Goal: Information Seeking & Learning: Learn about a topic

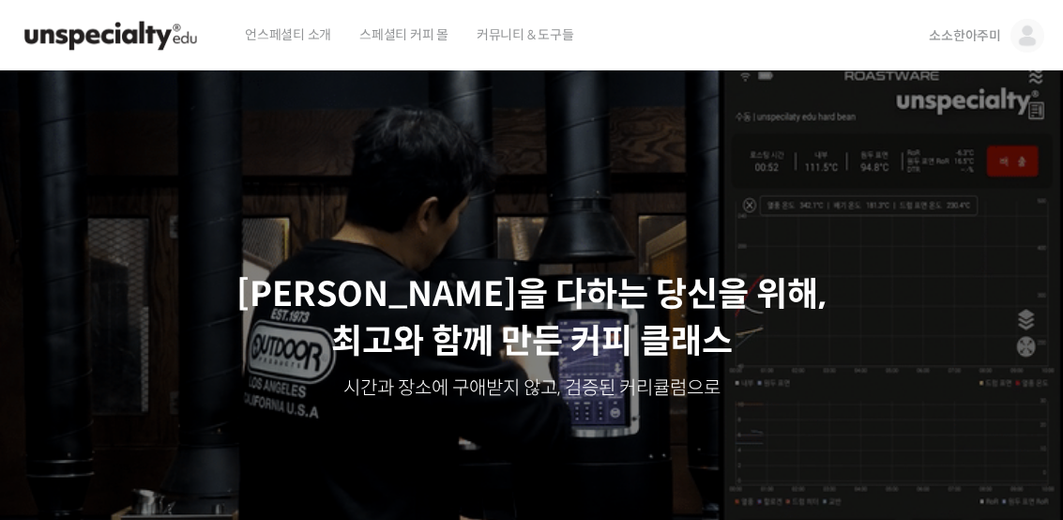
click at [976, 31] on span "소소한아주미" at bounding box center [965, 35] width 72 height 17
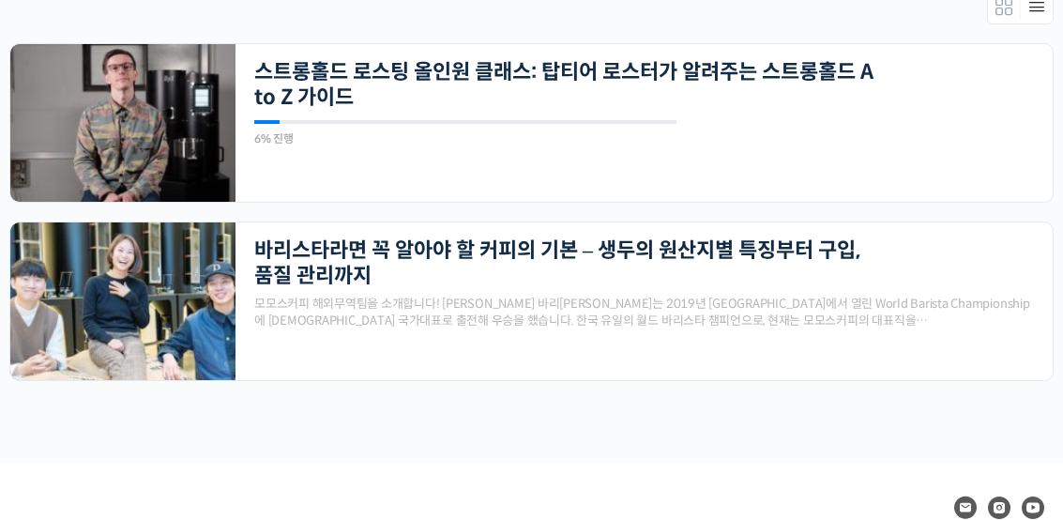
scroll to position [437, 0]
click at [850, 84] on link "스트롱홀드 로스팅 올인원 클래스: 탑티어 로스터가 알려주는 스트롱홀드 A to Z 가이드" at bounding box center [566, 85] width 624 height 52
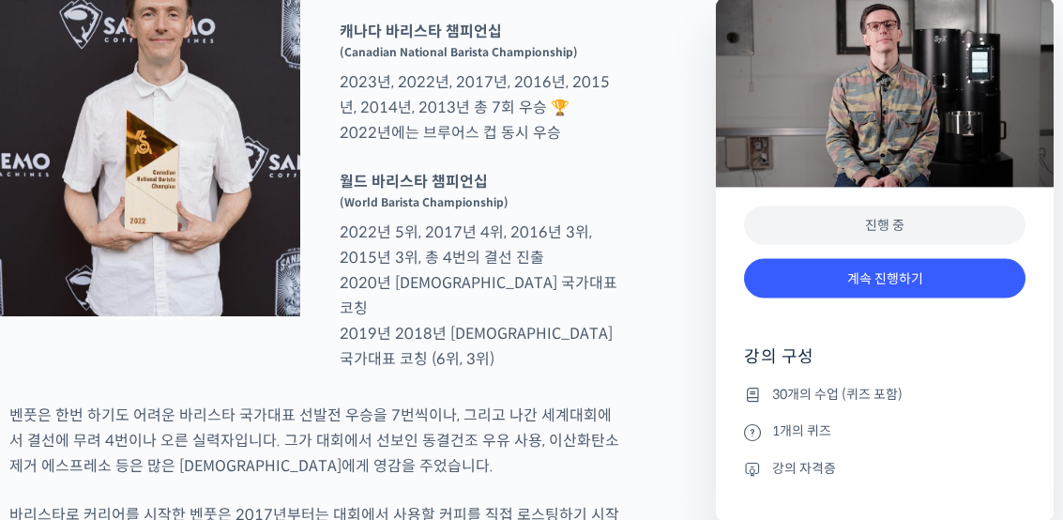
scroll to position [915, 0]
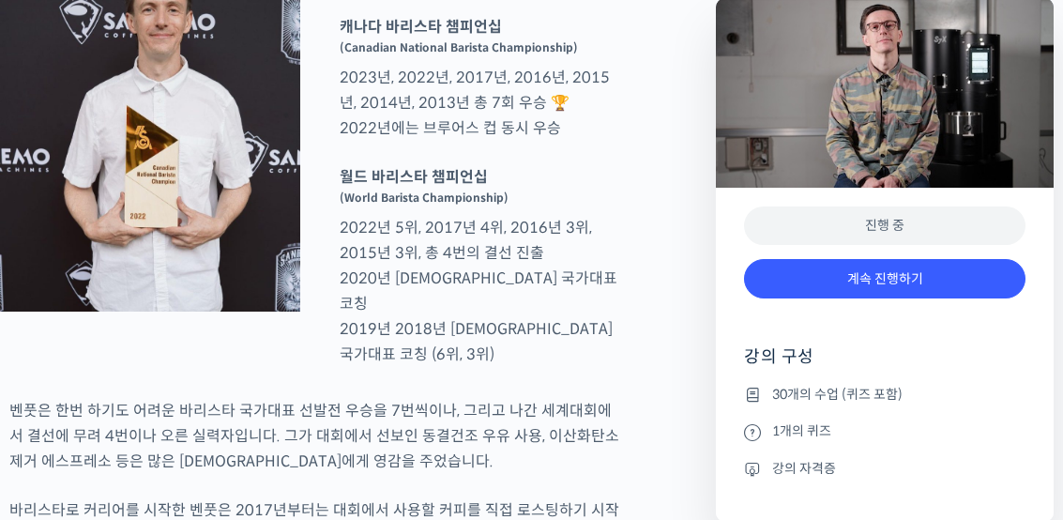
click at [957, 292] on link "계속 진행하기" at bounding box center [884, 279] width 281 height 40
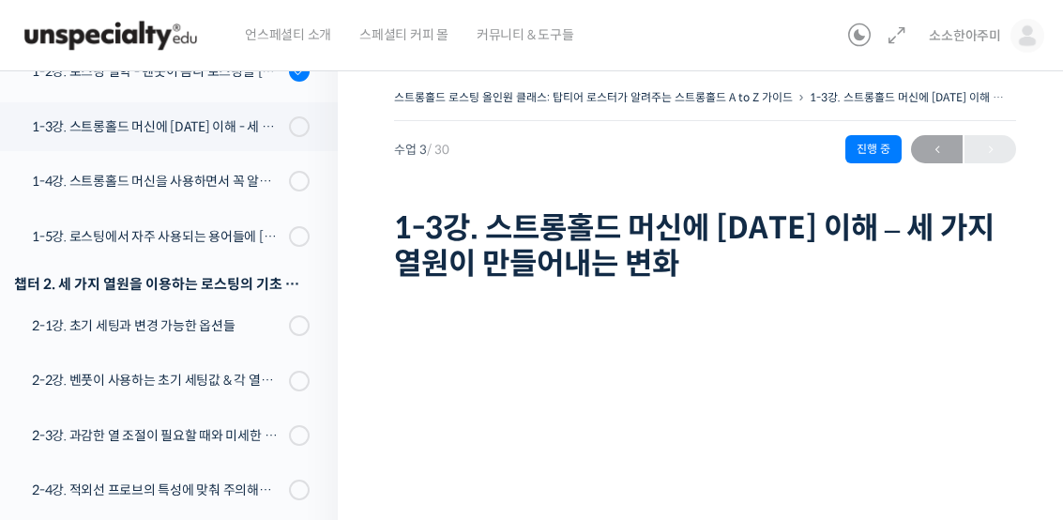
click at [108, 116] on div "1-3강. 스트롱홀드 머신에 대한 이해 - 세 가지 열원이 만들어내는 변화" at bounding box center [157, 126] width 251 height 21
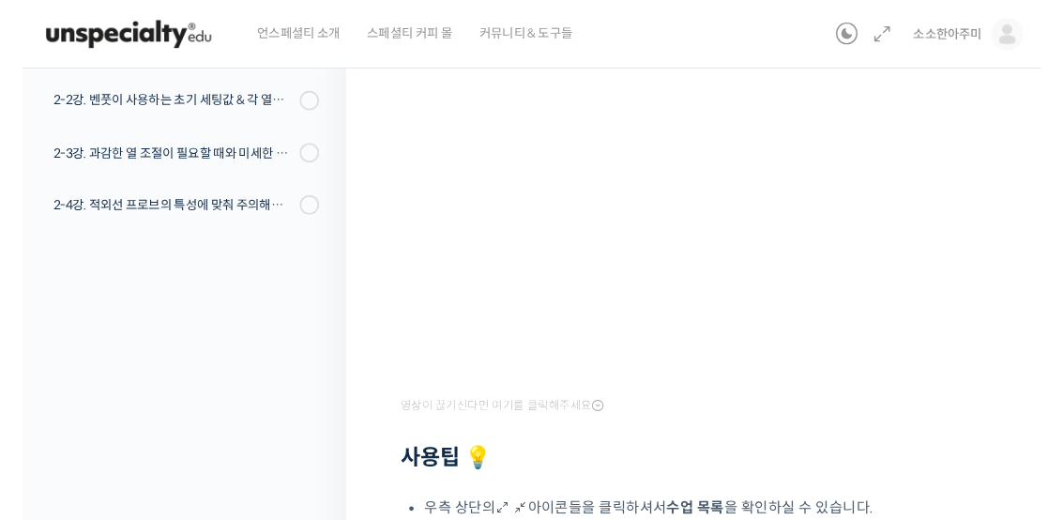
scroll to position [276, 0]
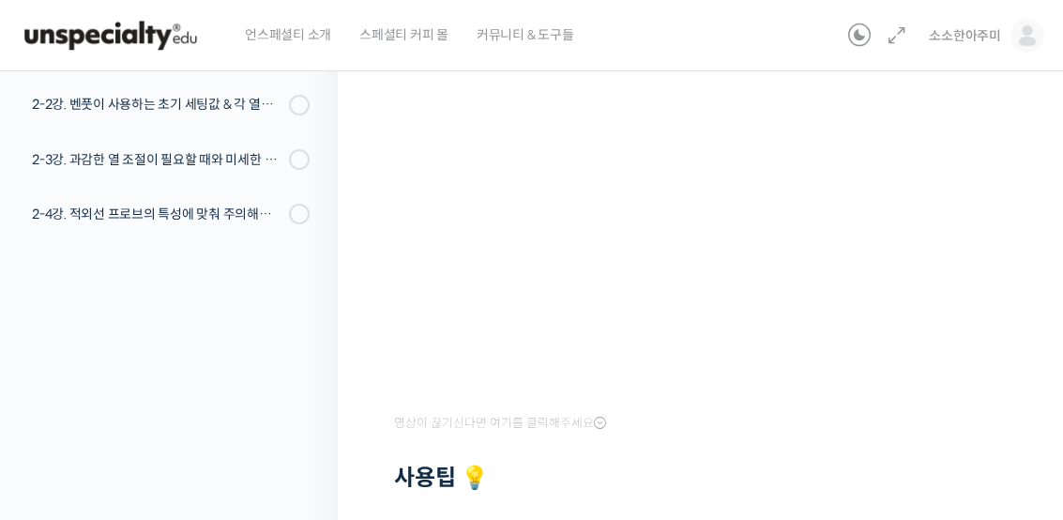
click at [886, 438] on div at bounding box center [705, 450] width 622 height 28
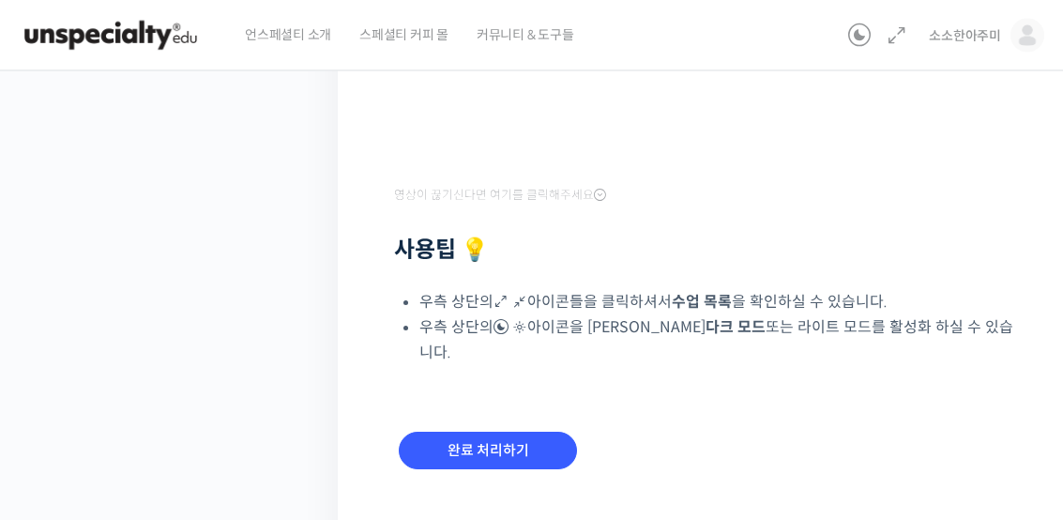
scroll to position [513, 0]
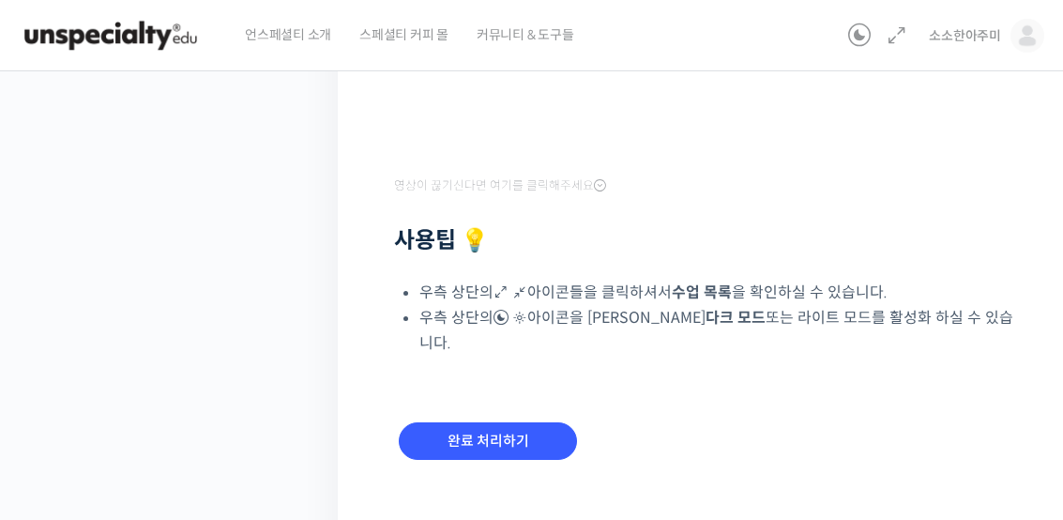
click at [513, 422] on input "완료 처리하기" at bounding box center [488, 441] width 178 height 38
click at [559, 422] on input "완료 처리하기" at bounding box center [488, 441] width 178 height 38
click at [541, 422] on input "완료 처리하기" at bounding box center [488, 441] width 178 height 38
click at [850, 25] on link at bounding box center [860, 35] width 38 height 23
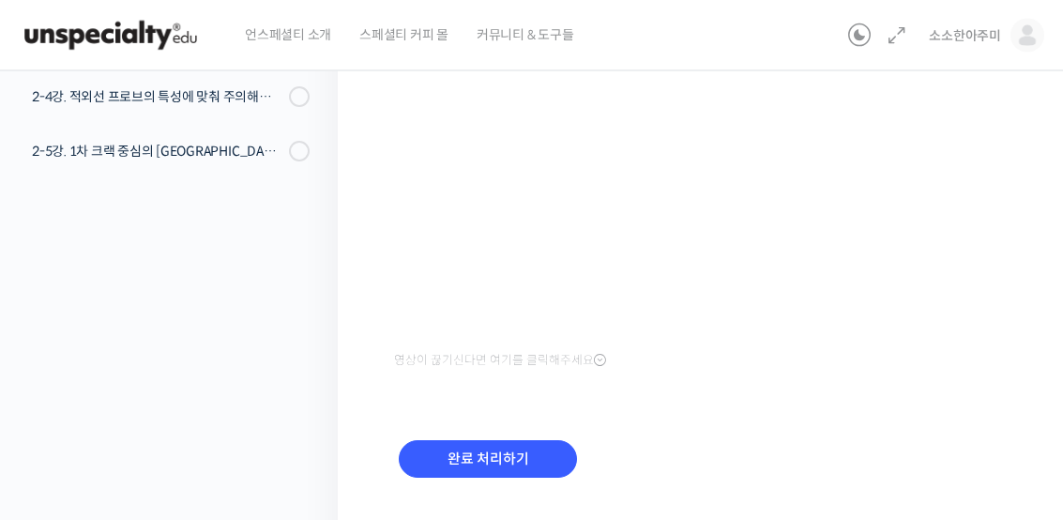
scroll to position [339, 0]
click at [542, 457] on input "완료 처리하기" at bounding box center [488, 459] width 178 height 38
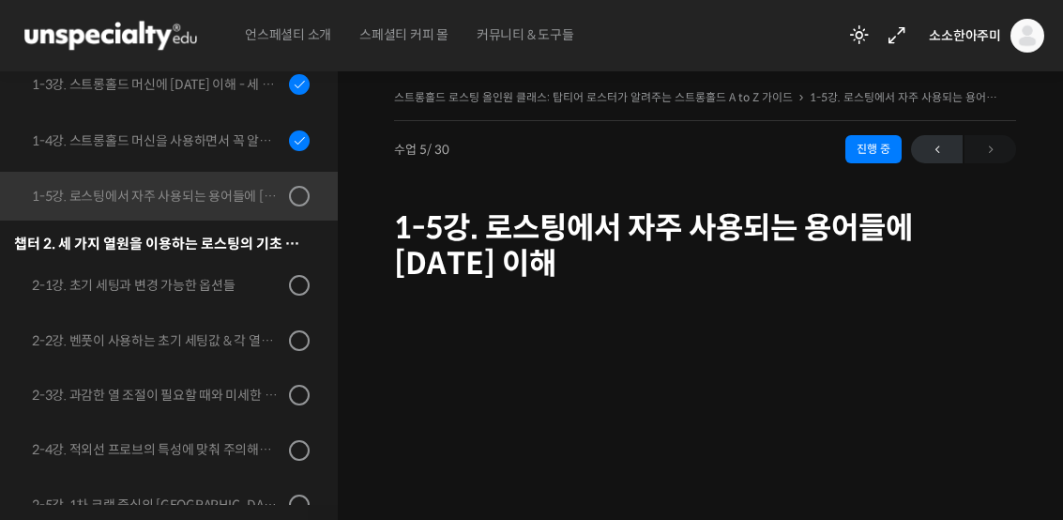
scroll to position [431, 0]
click at [323, 260] on link "2-1강. 초기 세팅과 변경 가능한 옵션들" at bounding box center [164, 282] width 347 height 49
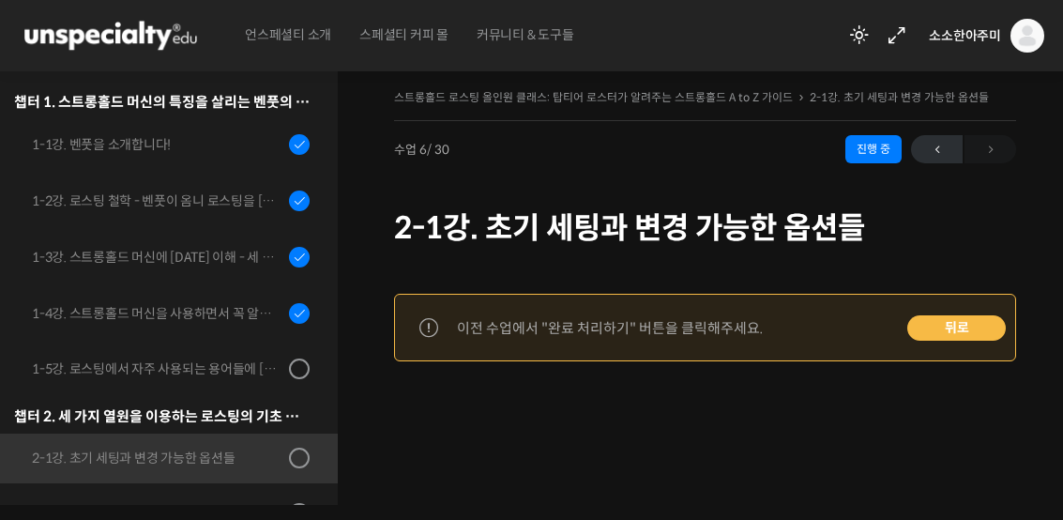
scroll to position [254, 0]
click at [292, 352] on link "1-5강. 로스팅에서 자주 사용되는 용어들에 [DATE] 이해" at bounding box center [164, 369] width 347 height 49
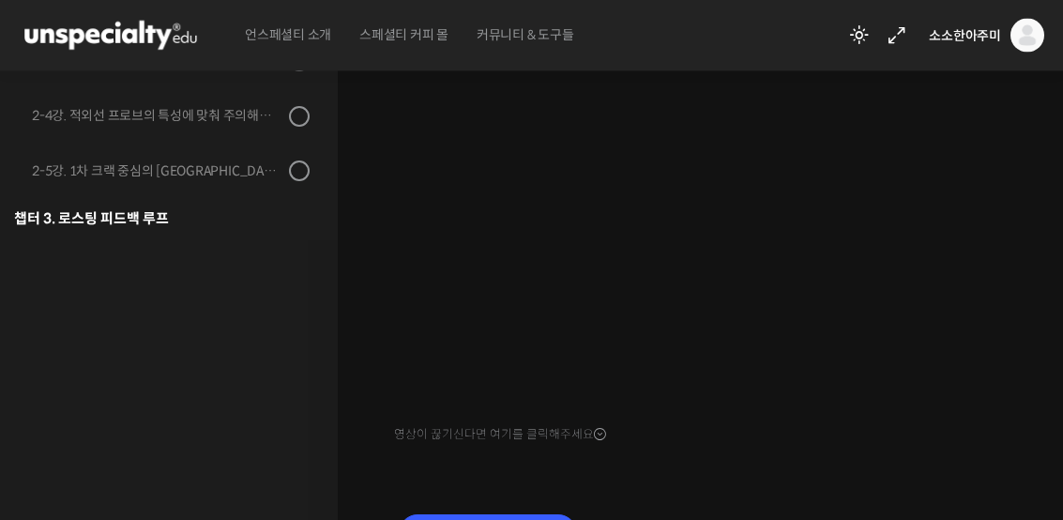
scroll to position [250, 0]
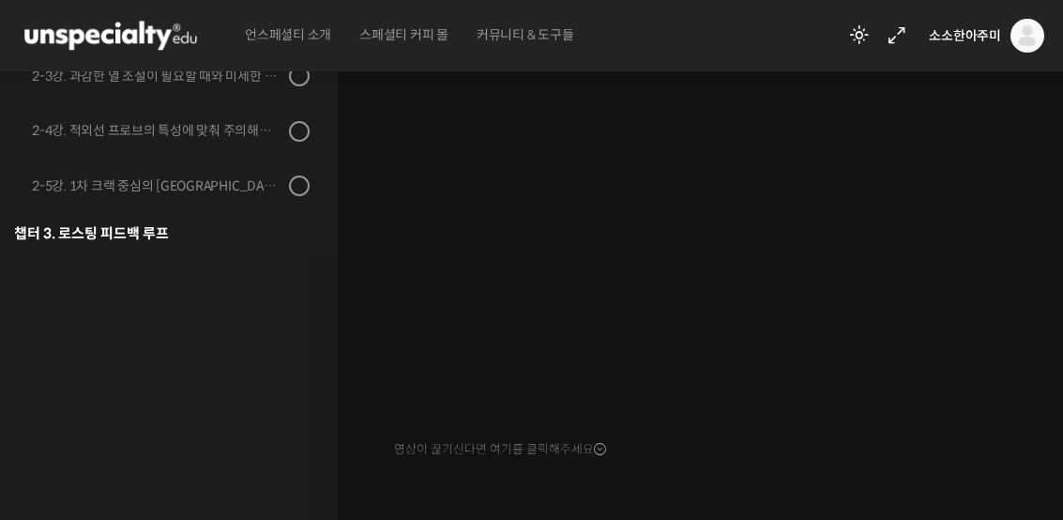
click at [894, 462] on div "영상이 끊기[DEMOGRAPHIC_DATA] 여기를 클릭해주세요 완료 처리하기" at bounding box center [705, 327] width 622 height 579
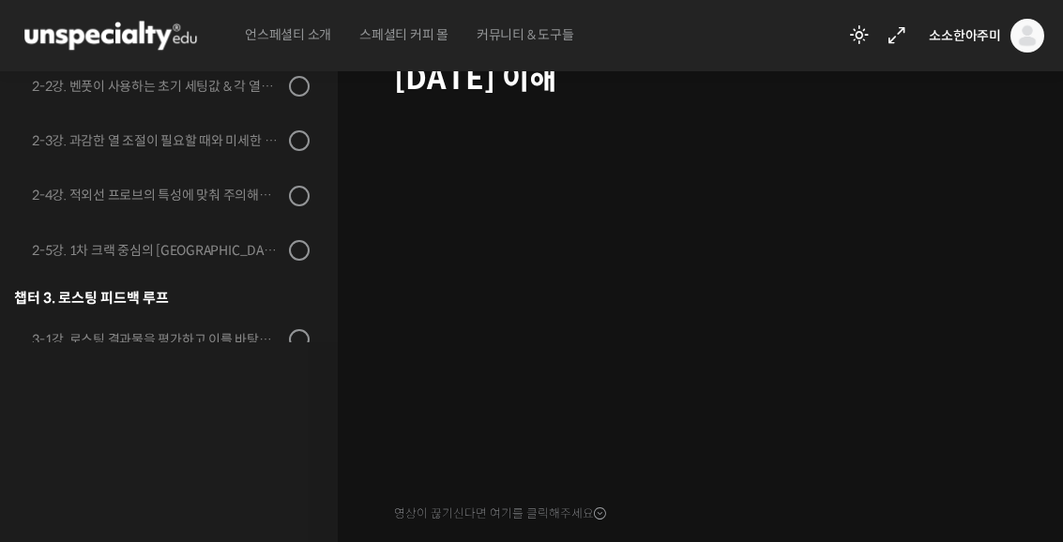
scroll to position [185, 0]
